Goal: Task Accomplishment & Management: Manage account settings

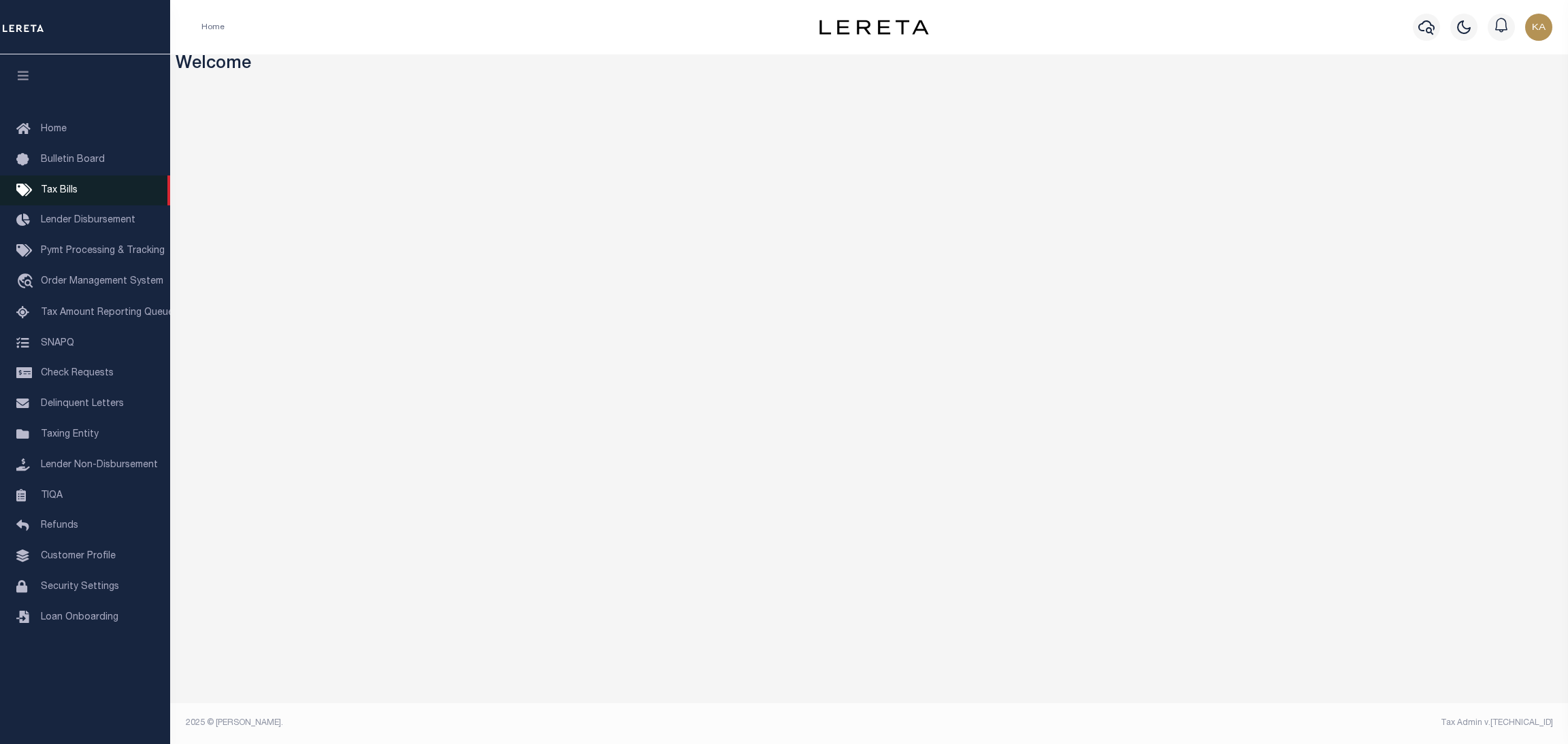
click at [87, 193] on link "Tax Bills" at bounding box center [85, 191] width 170 height 31
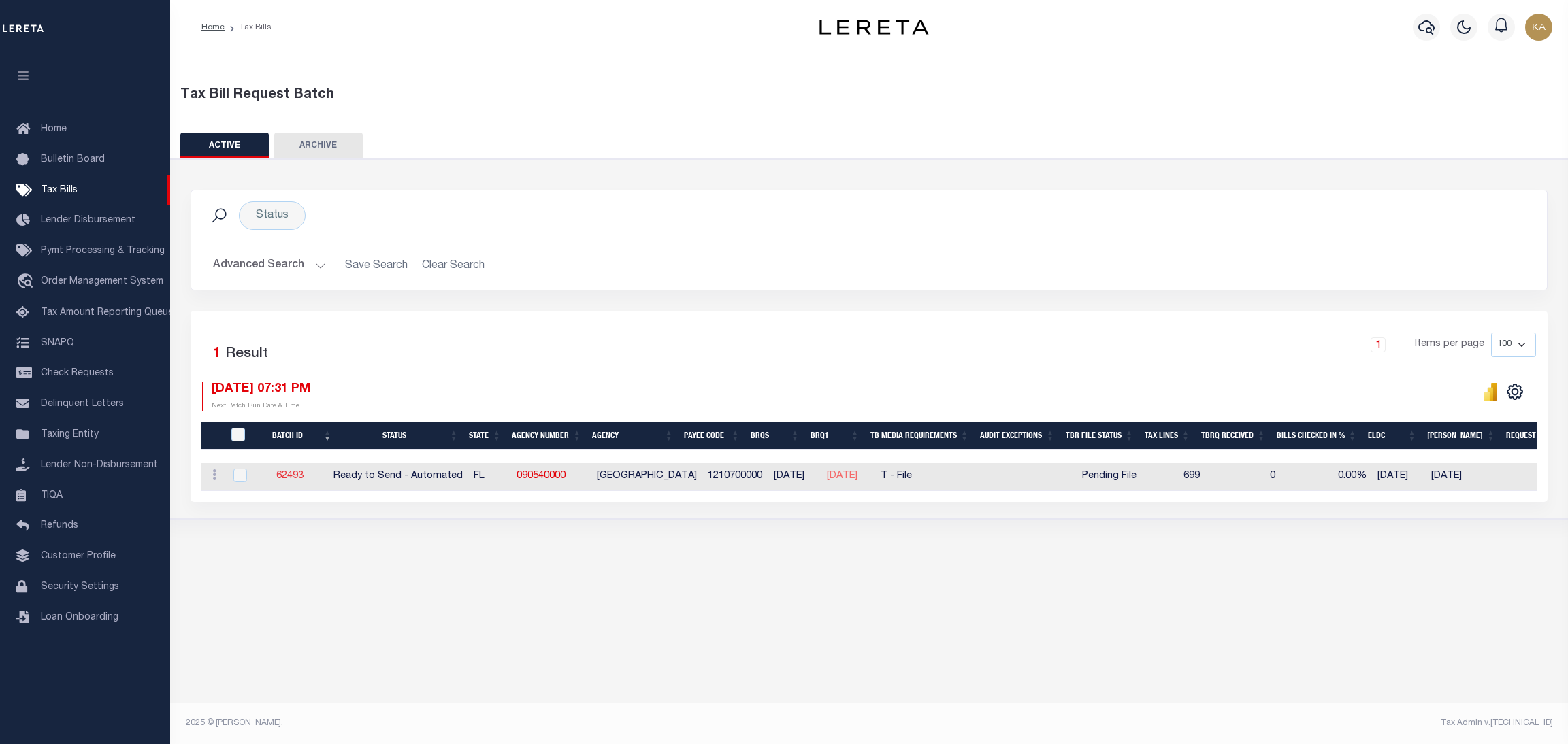
click at [295, 474] on link "62493" at bounding box center [290, 476] width 27 height 10
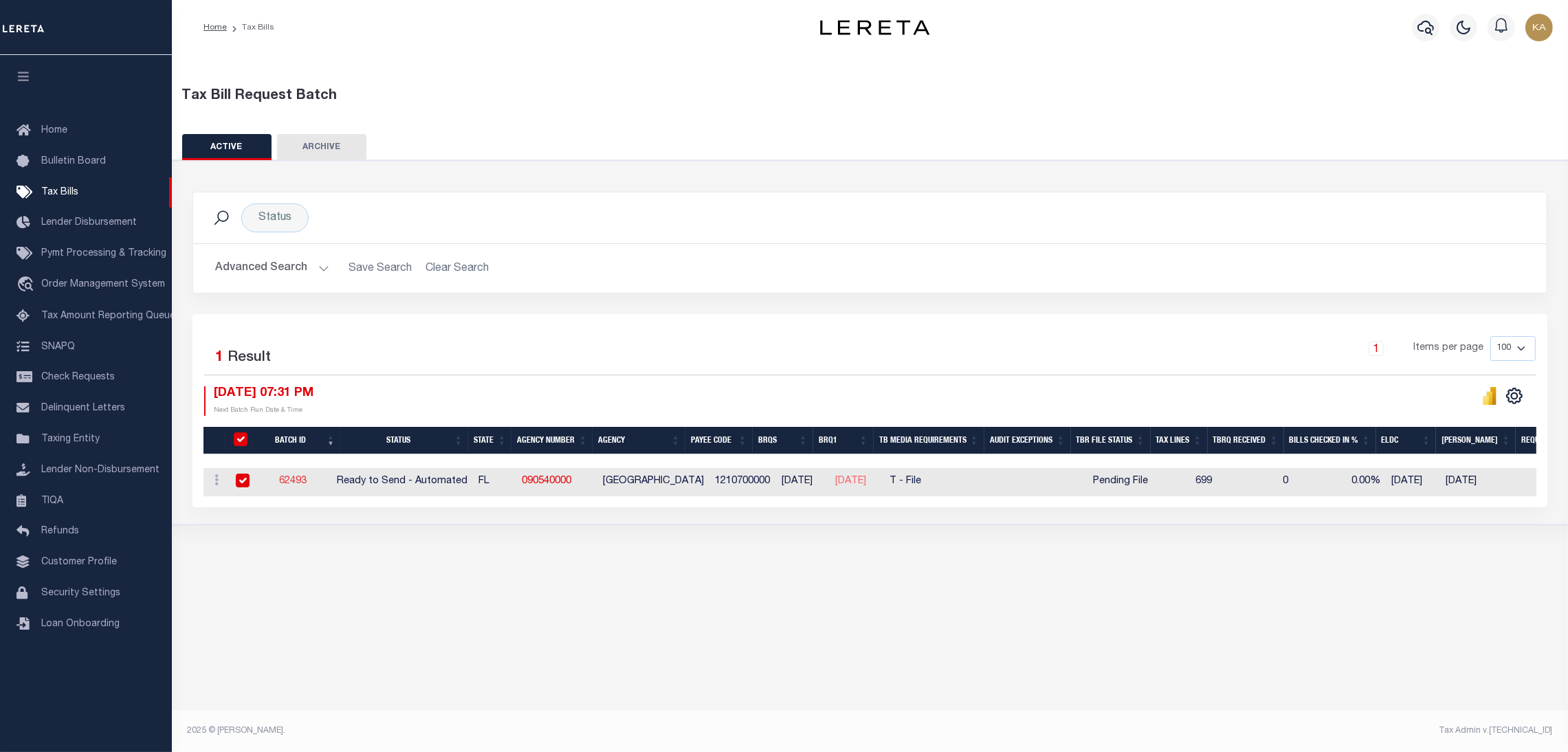
select select "RTA"
type input "Yes"
select select "27"
select select "22"
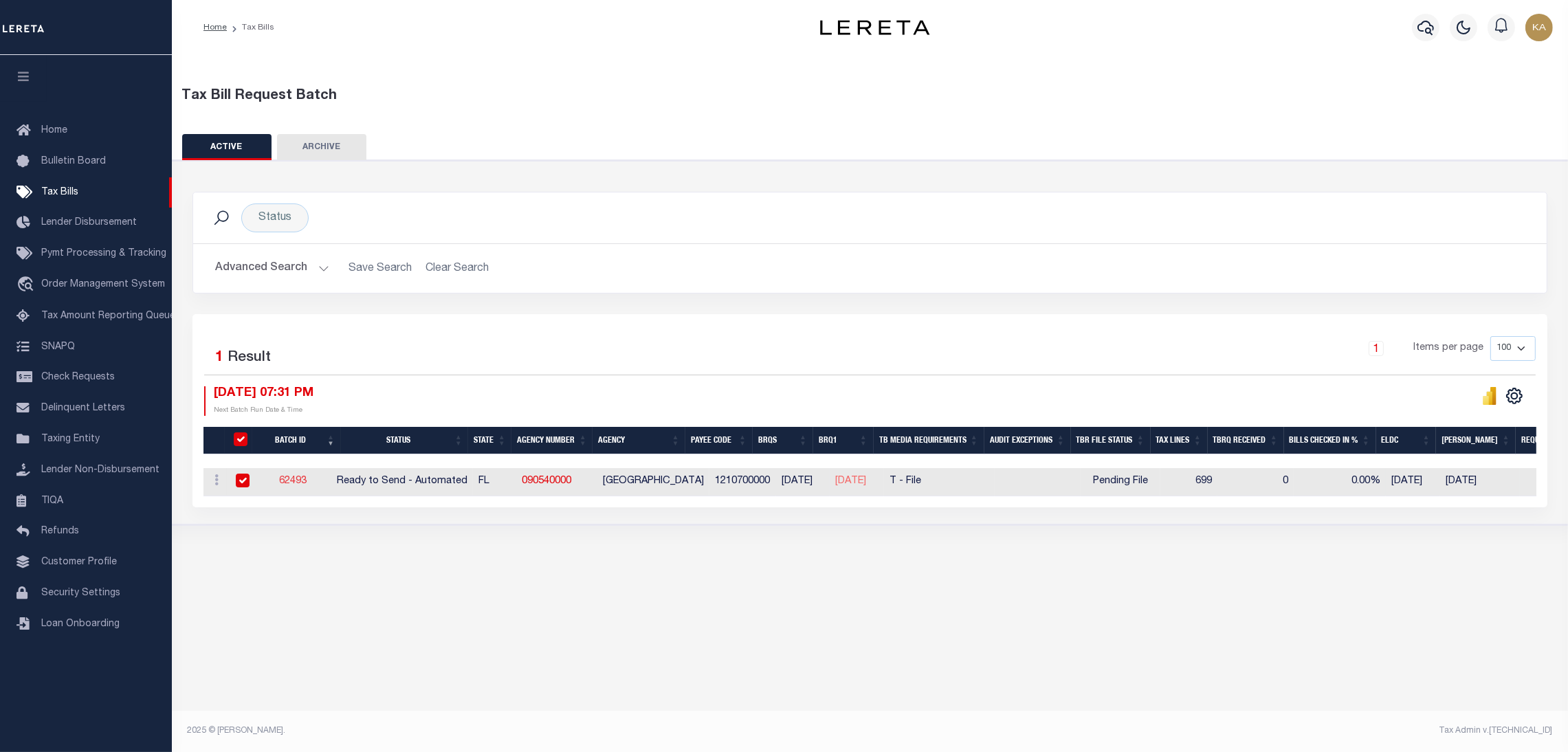
select select "1"
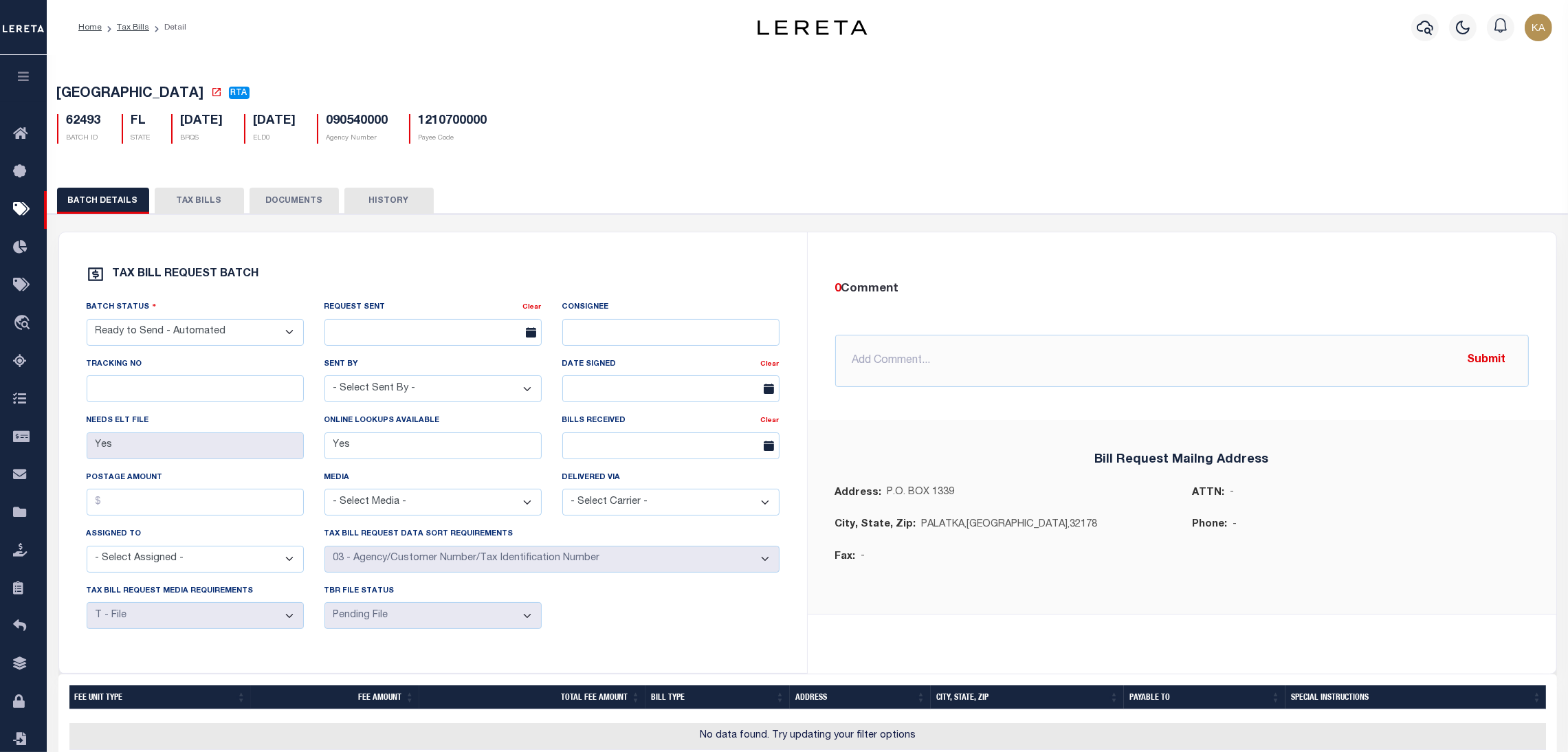
click at [213, 211] on button "TAX BILLS" at bounding box center [200, 201] width 90 height 26
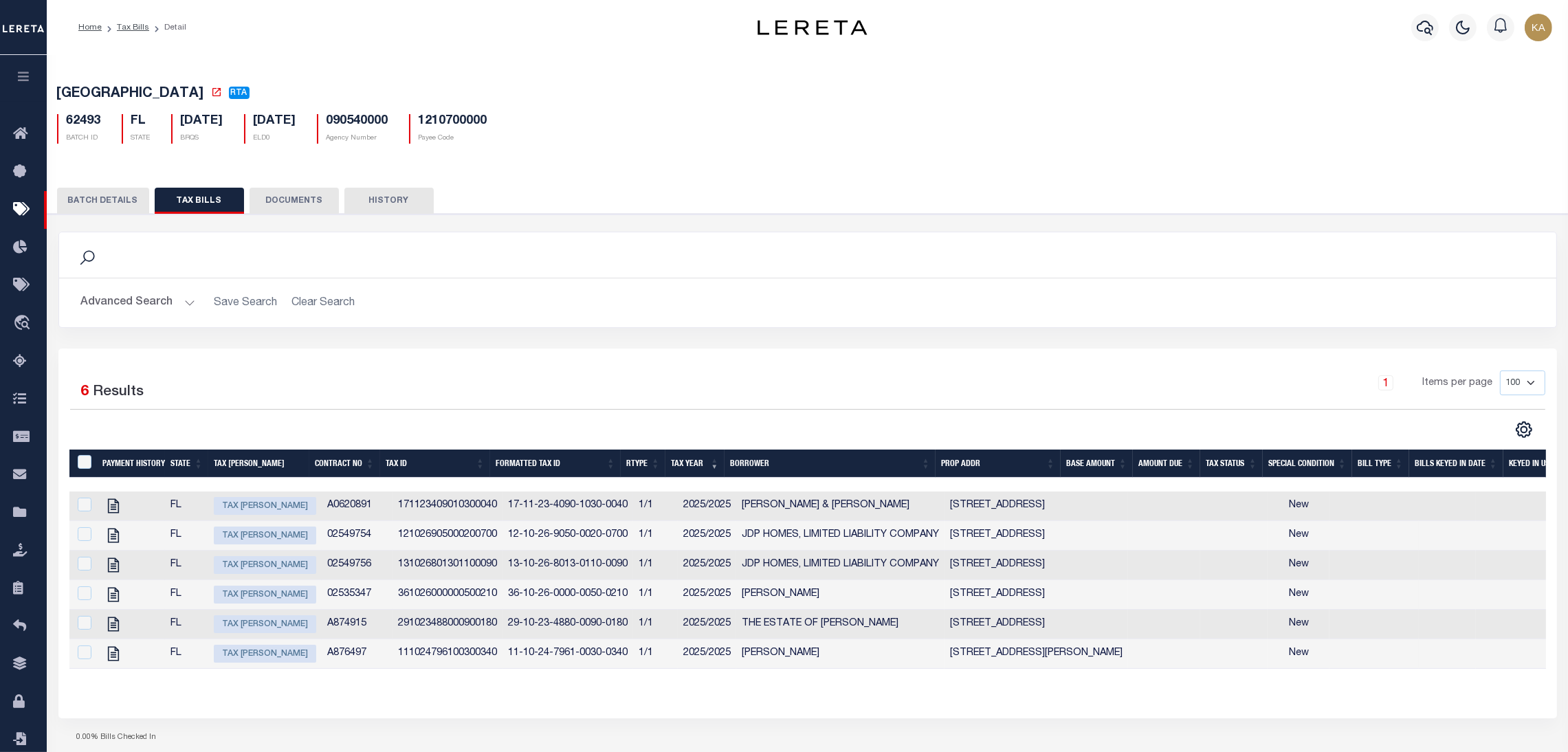
click at [275, 510] on span "Tax Bill Amount" at bounding box center [264, 506] width 102 height 18
checkbox input "true"
type input "09/15/2025"
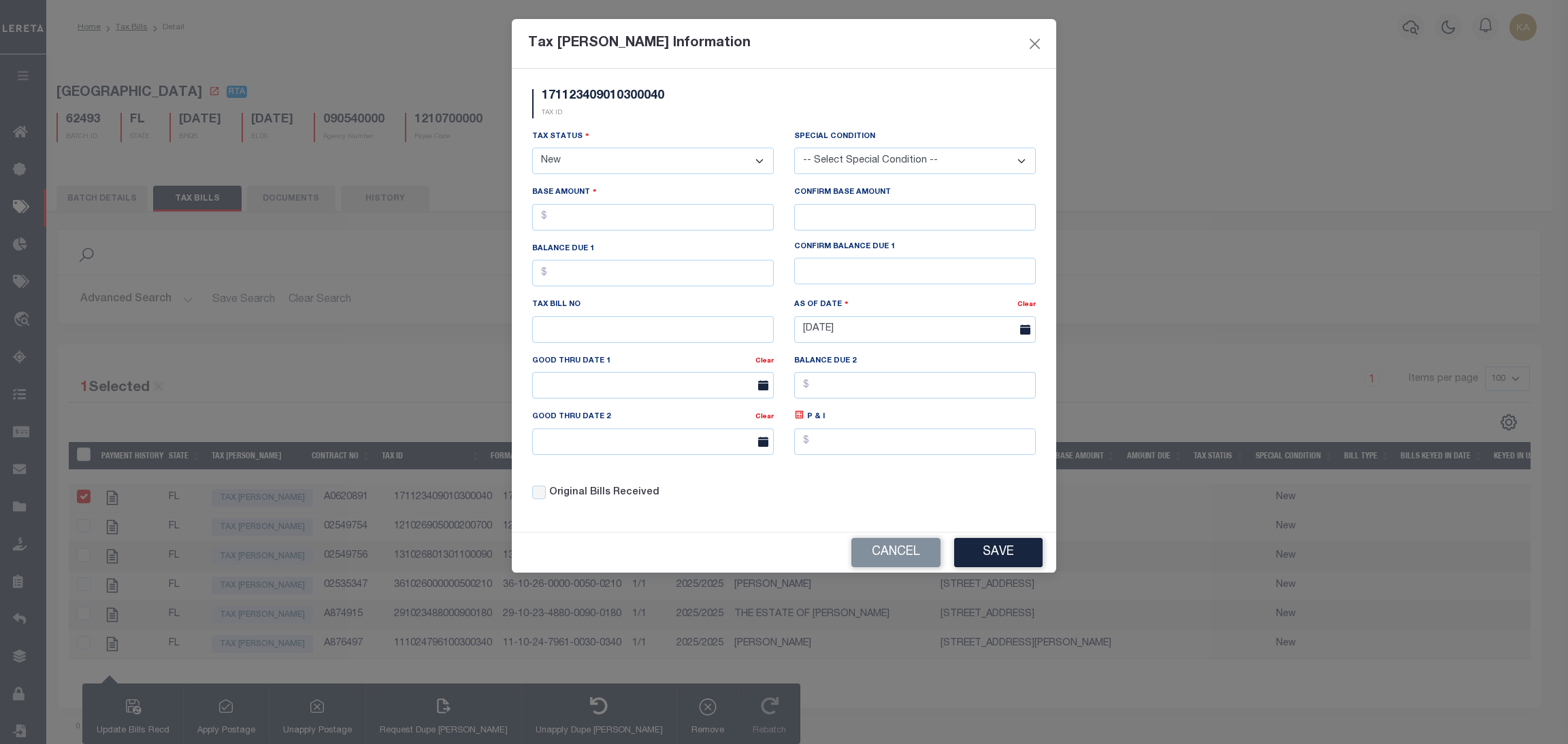
click at [573, 160] on select "- Select Status - Open Due/Unpaid Paid Incomplete No Tax Due Internal Refund Pr…" at bounding box center [653, 161] width 242 height 27
click at [569, 163] on select "- Select Status - Open Due/Unpaid Paid Incomplete No Tax Due Internal Refund Pr…" at bounding box center [653, 161] width 242 height 27
select select "NTX"
click at [532, 149] on select "- Select Status - Open Due/Unpaid Paid Incomplete No Tax Due Internal Refund Pr…" at bounding box center [653, 161] width 242 height 27
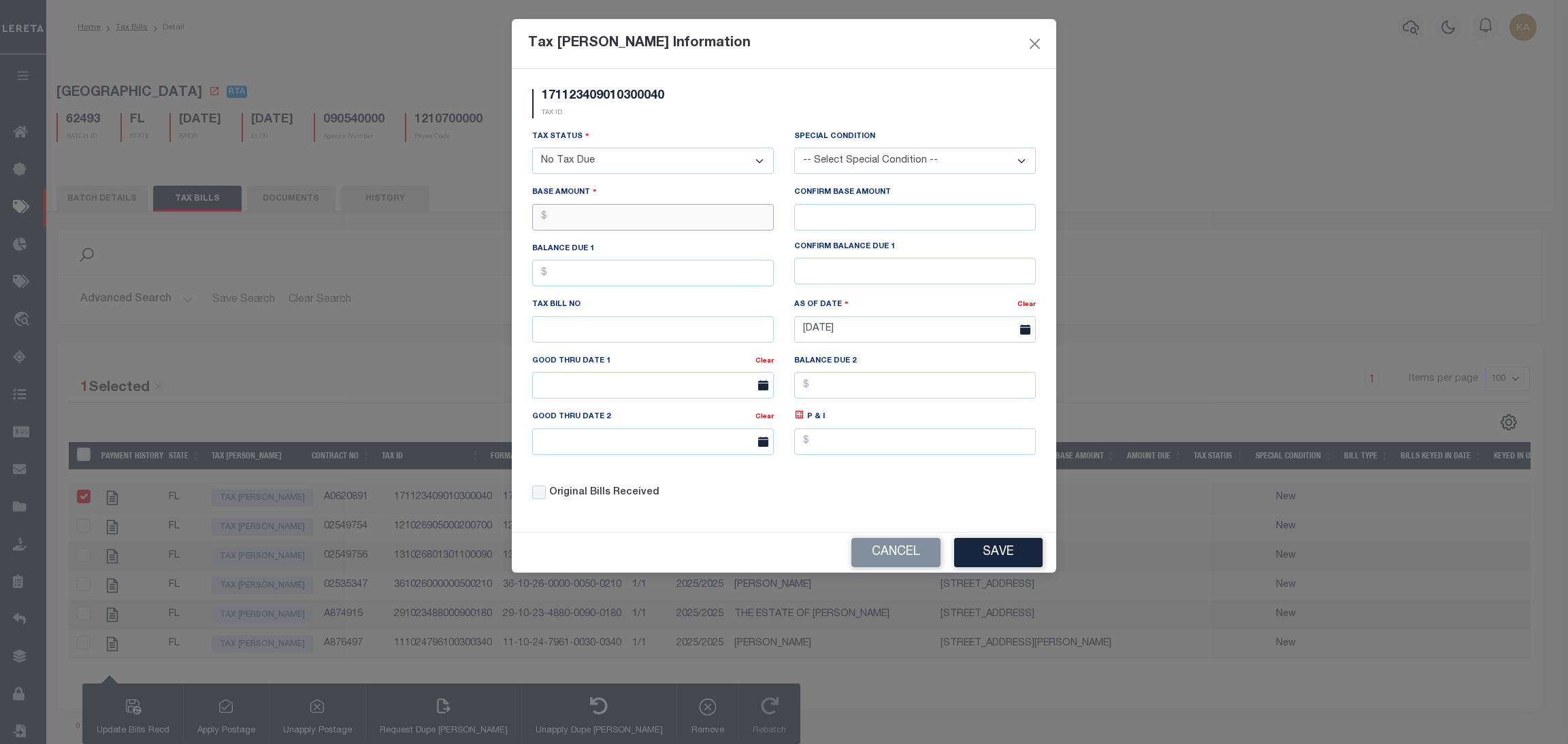
click at [624, 226] on input "text" at bounding box center [653, 218] width 242 height 27
type input "$10.00"
click at [977, 556] on button "Save" at bounding box center [998, 552] width 89 height 29
